Goal: Go to known website: Access a specific website the user already knows

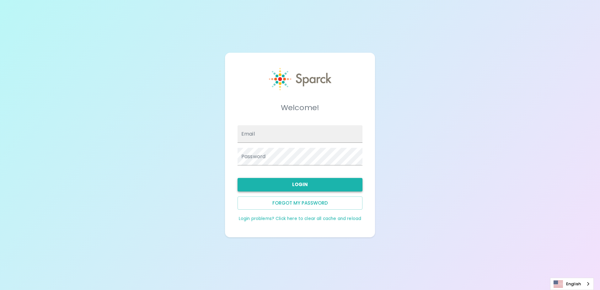
type input "[EMAIL_ADDRESS][DOMAIN_NAME]"
click at [290, 180] on button "Login" at bounding box center [300, 184] width 125 height 13
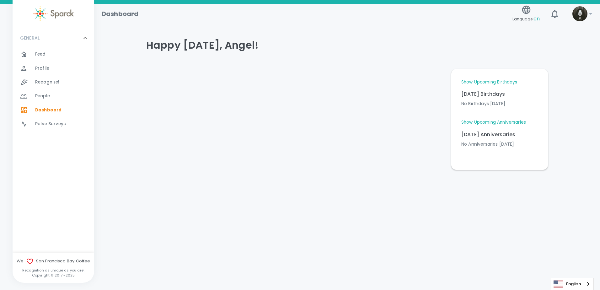
click at [29, 52] on div at bounding box center [27, 55] width 15 height 8
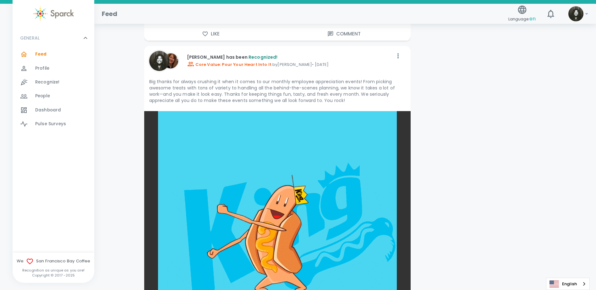
scroll to position [9074, 0]
